Goal: Information Seeking & Learning: Learn about a topic

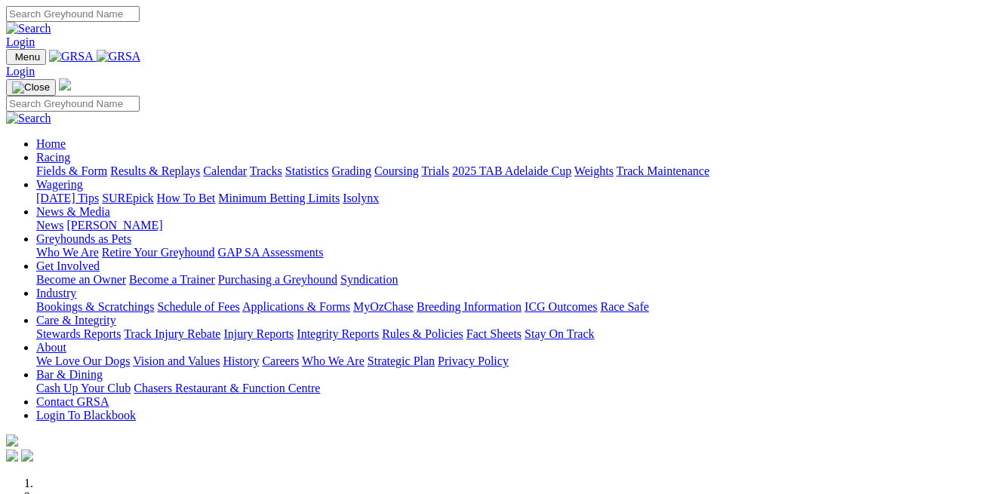
click at [247, 165] on link "Calendar" at bounding box center [225, 171] width 44 height 13
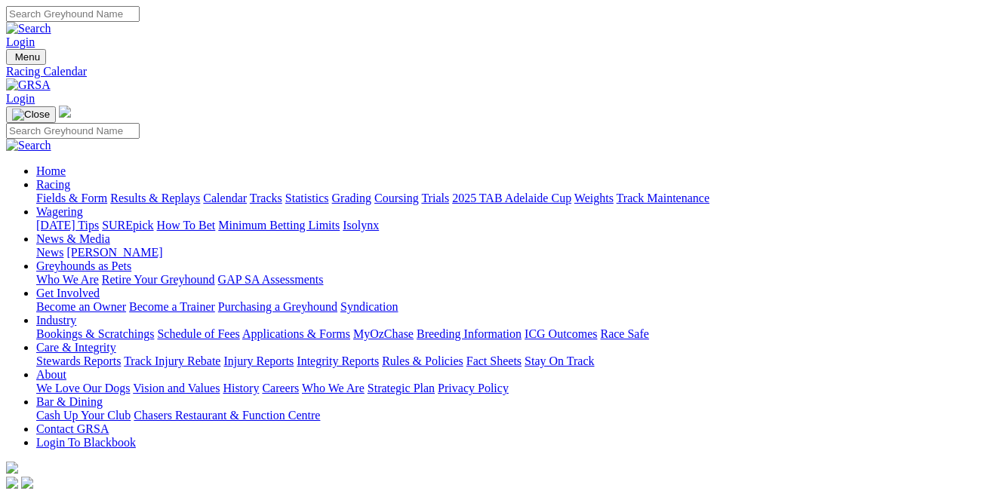
click at [110, 232] on link "News & Media" at bounding box center [73, 238] width 74 height 13
click at [162, 246] on link "[PERSON_NAME]" at bounding box center [114, 252] width 96 height 13
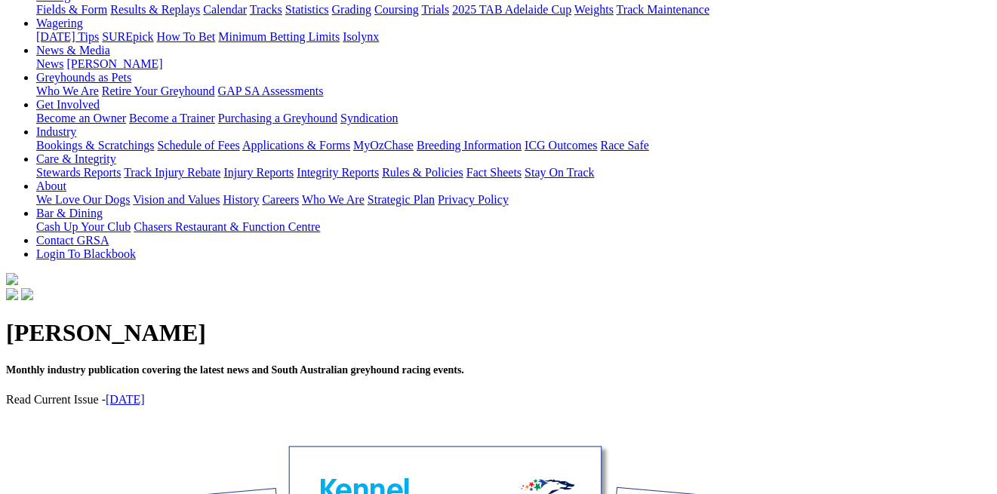
scroll to position [177, 0]
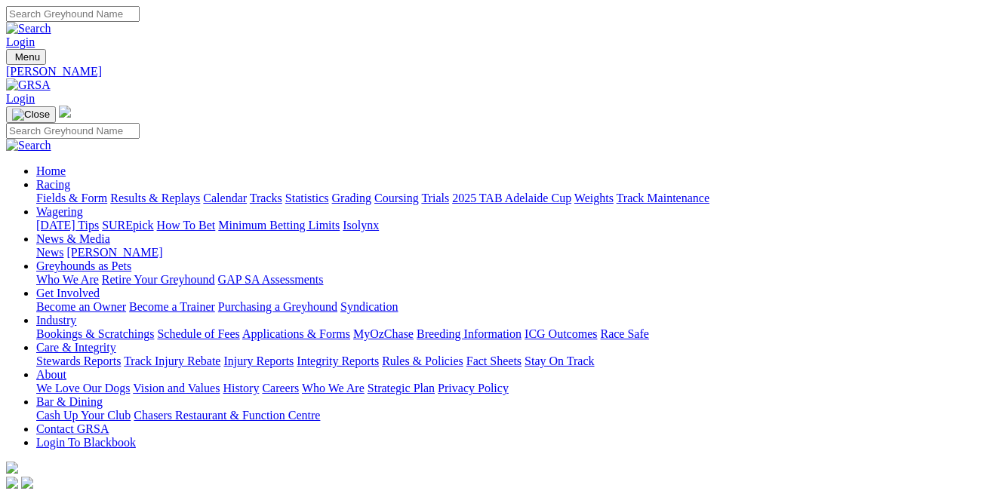
scroll to position [177, 0]
